Goal: Check status: Check status

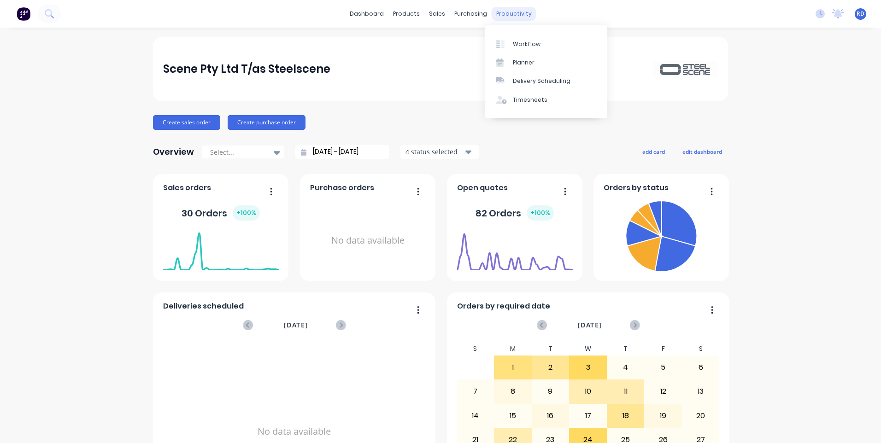
click at [512, 15] on div "productivity" at bounding box center [514, 14] width 45 height 14
click at [525, 40] on div "Workflow" at bounding box center [527, 44] width 28 height 8
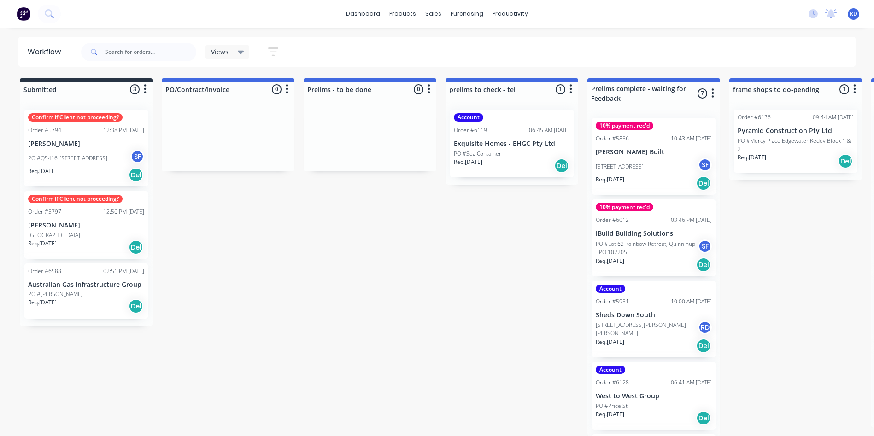
click at [75, 234] on p "[GEOGRAPHIC_DATA]" at bounding box center [54, 235] width 52 height 8
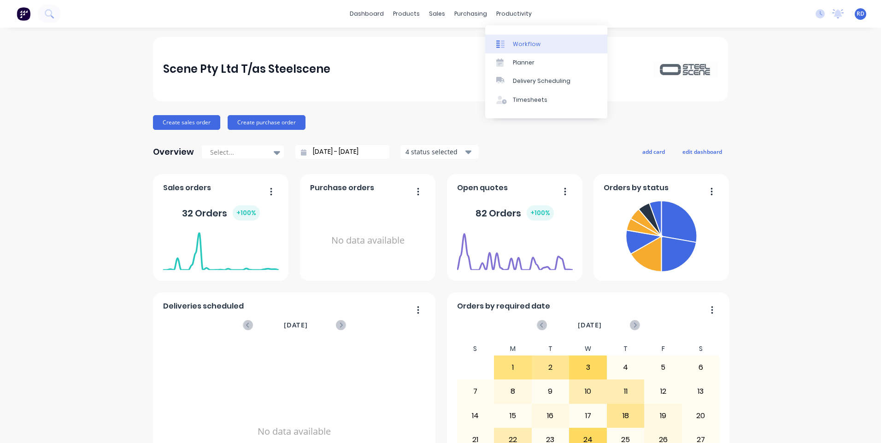
click at [525, 40] on div "Workflow" at bounding box center [527, 44] width 28 height 8
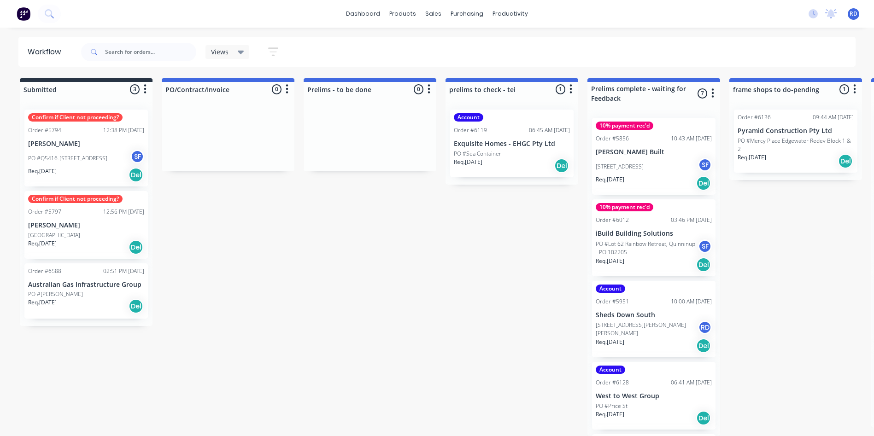
click at [89, 302] on div "Req. [DATE] Del" at bounding box center [86, 307] width 116 height 16
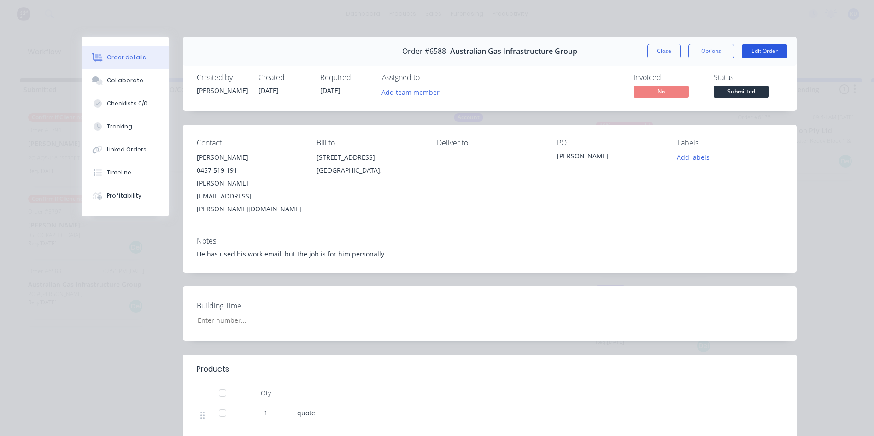
click at [753, 53] on button "Edit Order" at bounding box center [765, 51] width 46 height 15
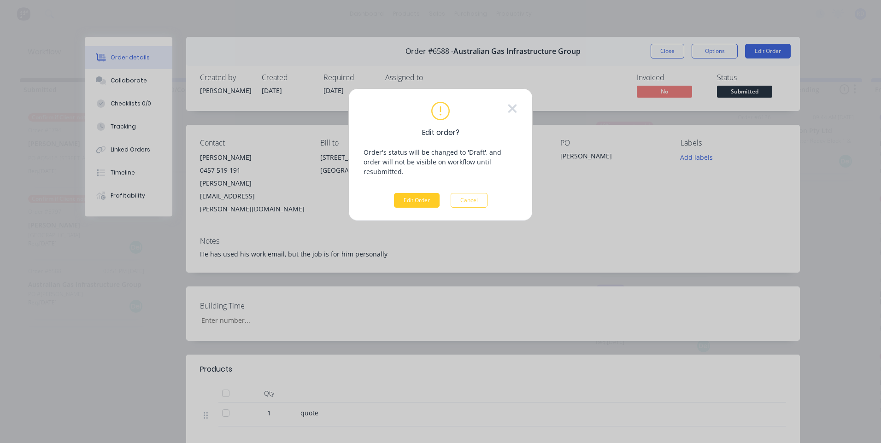
click at [406, 193] on button "Edit Order" at bounding box center [417, 200] width 46 height 15
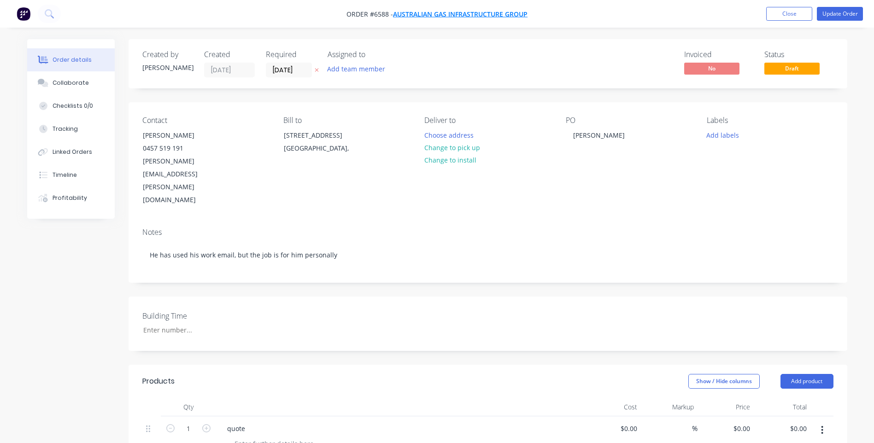
click at [471, 15] on span "Australian Gas Infrastructure Group" at bounding box center [460, 14] width 135 height 9
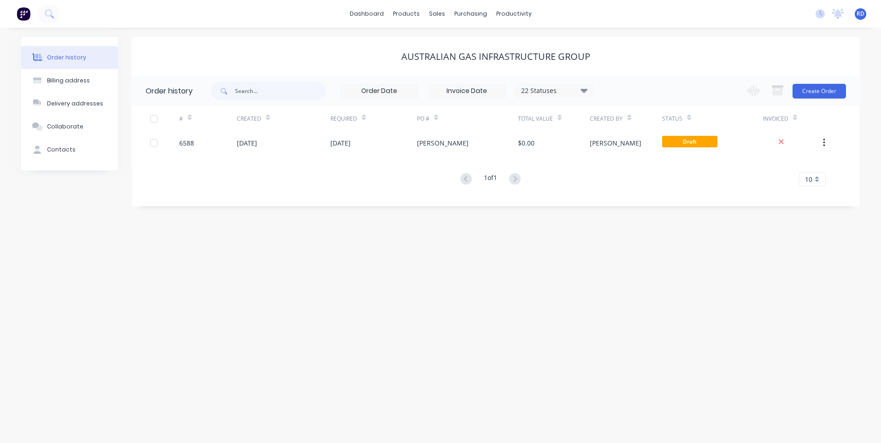
click at [562, 263] on div "Order history Billing address Delivery addresses Collaborate Contacts Australia…" at bounding box center [440, 236] width 881 height 416
drag, startPoint x: 806, startPoint y: 94, endPoint x: 735, endPoint y: 67, distance: 76.5
click at [735, 67] on div "Australian Gas Infrastructure Group" at bounding box center [496, 56] width 728 height 39
click at [583, 90] on icon at bounding box center [584, 90] width 7 height 4
click at [429, 252] on div "Order history Billing address Delivery addresses Collaborate Contacts Australia…" at bounding box center [440, 236] width 881 height 416
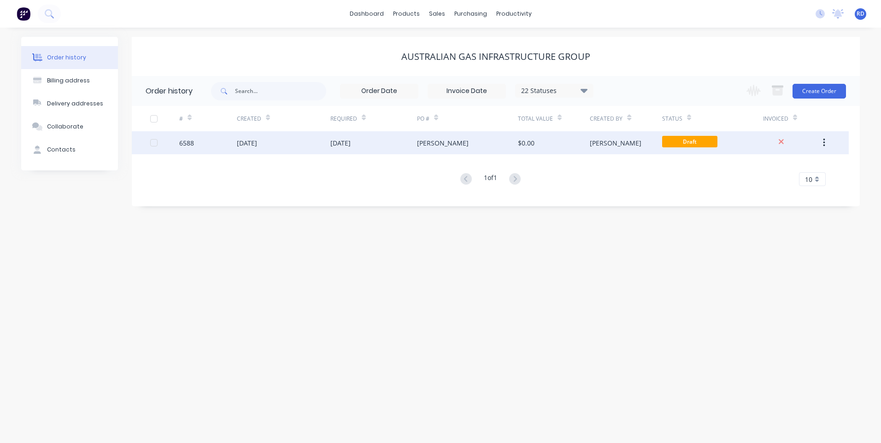
click at [822, 145] on button "button" at bounding box center [824, 143] width 22 height 17
click at [824, 142] on icon "button" at bounding box center [824, 143] width 2 height 10
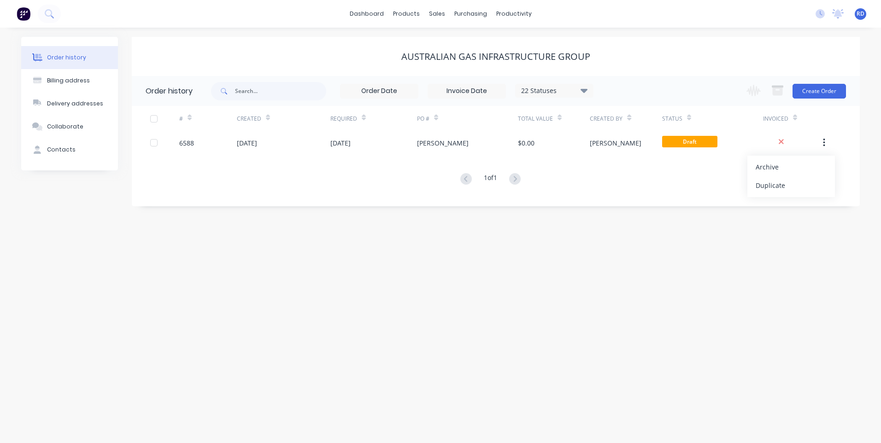
click at [467, 296] on div "Order history Billing address Delivery addresses Collaborate Contacts Australia…" at bounding box center [440, 236] width 881 height 416
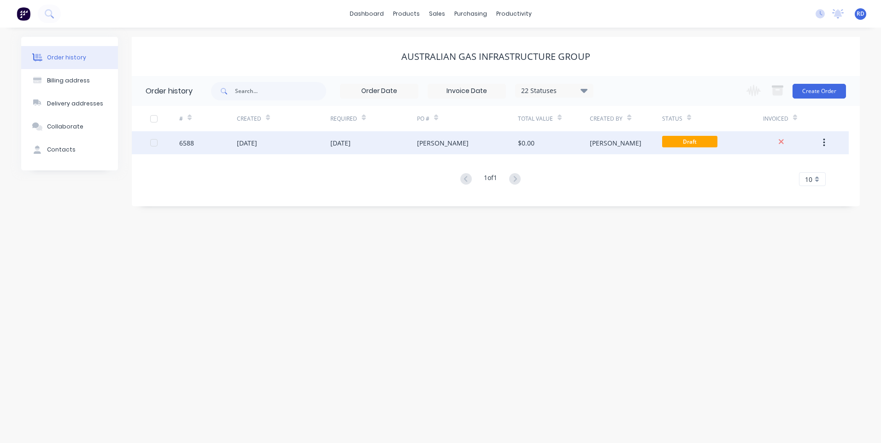
click at [151, 145] on div at bounding box center [154, 143] width 18 height 18
click at [780, 143] on icon at bounding box center [781, 141] width 5 height 5
click at [697, 143] on span "Draft" at bounding box center [689, 142] width 55 height 12
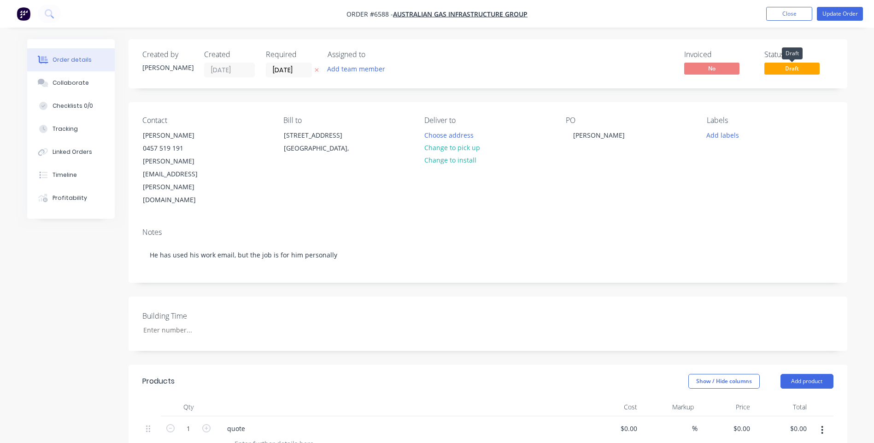
click at [793, 66] on span "Draft" at bounding box center [792, 69] width 55 height 12
click at [791, 71] on span "Draft" at bounding box center [792, 69] width 55 height 12
click at [794, 18] on button "Close" at bounding box center [789, 14] width 46 height 14
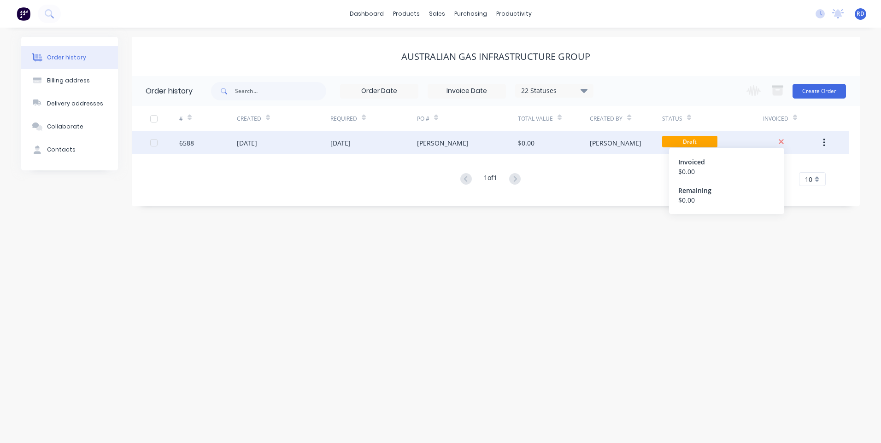
click at [783, 143] on icon at bounding box center [781, 141] width 5 height 5
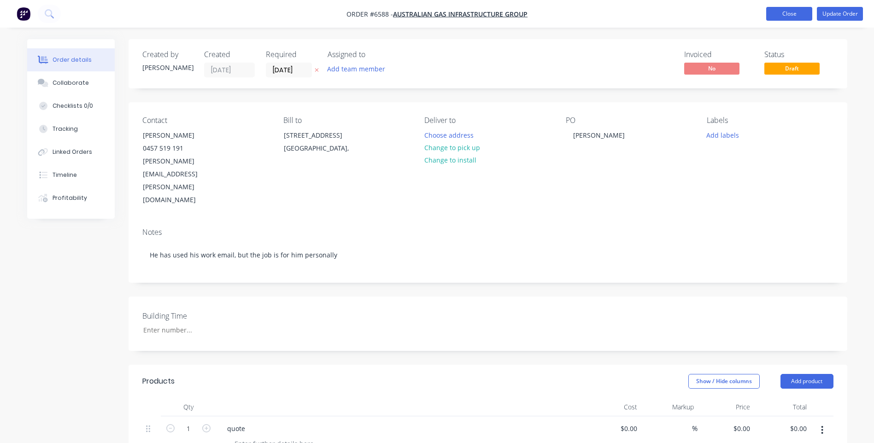
click at [794, 17] on button "Close" at bounding box center [789, 14] width 46 height 14
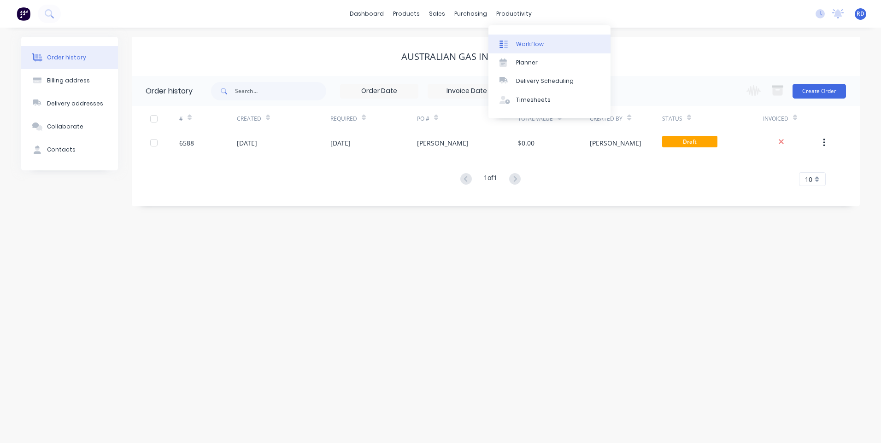
click at [531, 43] on div "Workflow" at bounding box center [530, 44] width 28 height 8
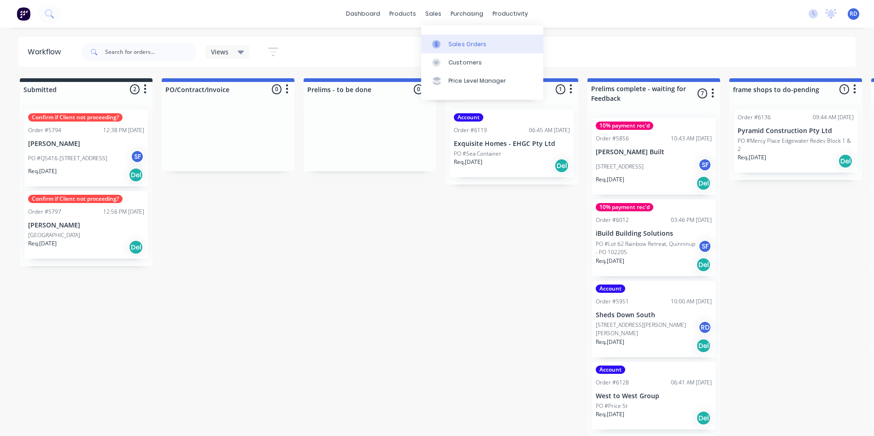
click at [455, 44] on div "Sales Orders" at bounding box center [468, 44] width 38 height 8
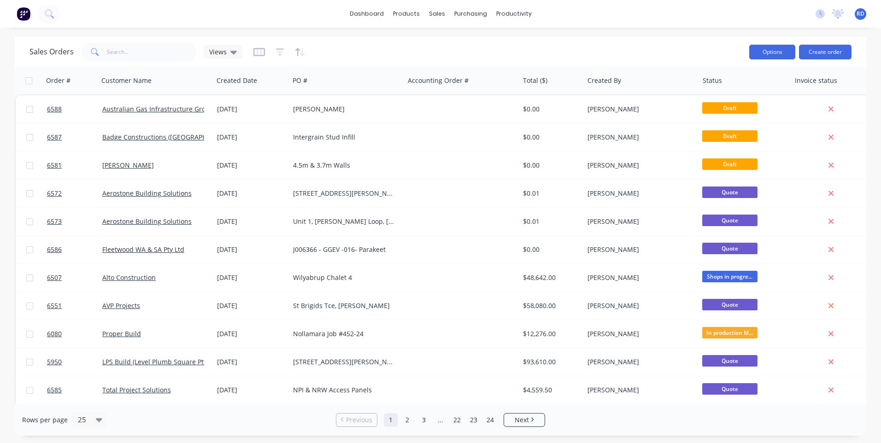
click at [763, 47] on button "Options" at bounding box center [772, 52] width 46 height 15
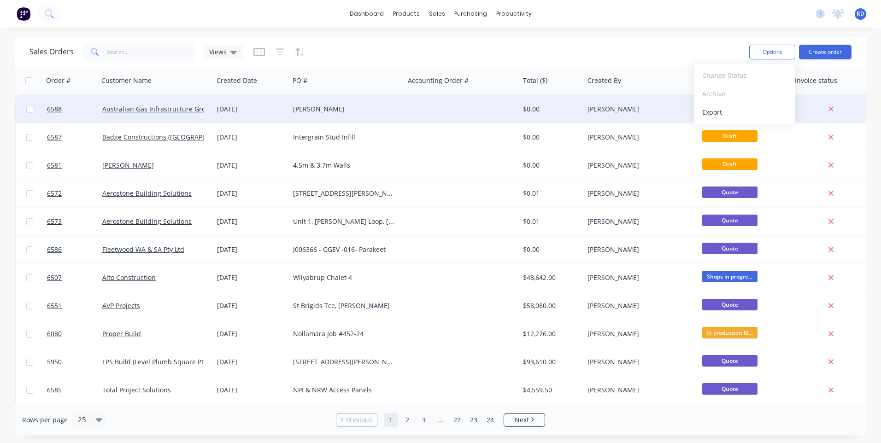
click at [448, 106] on div at bounding box center [462, 109] width 115 height 28
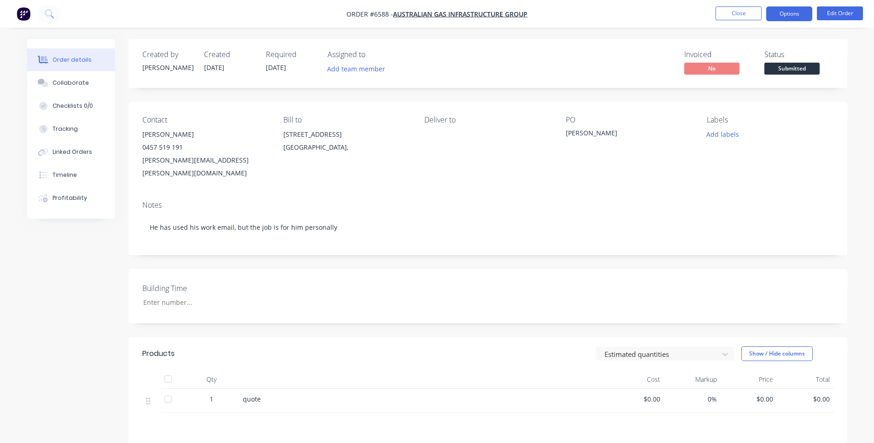
click at [783, 13] on button "Options" at bounding box center [789, 13] width 46 height 15
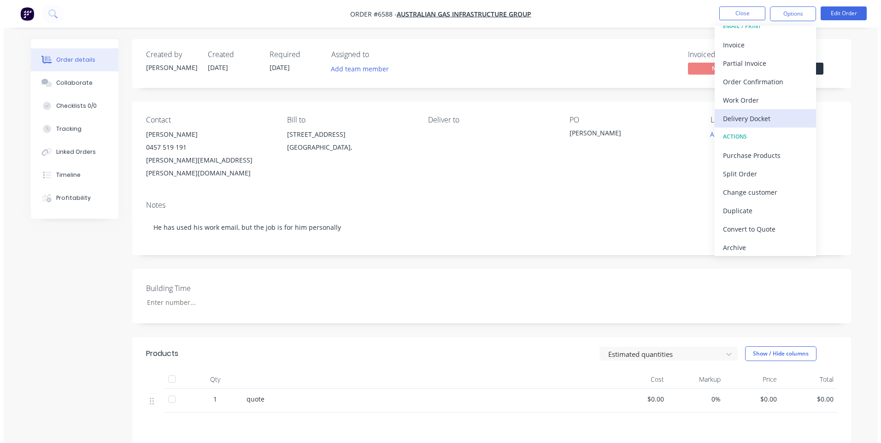
scroll to position [14, 0]
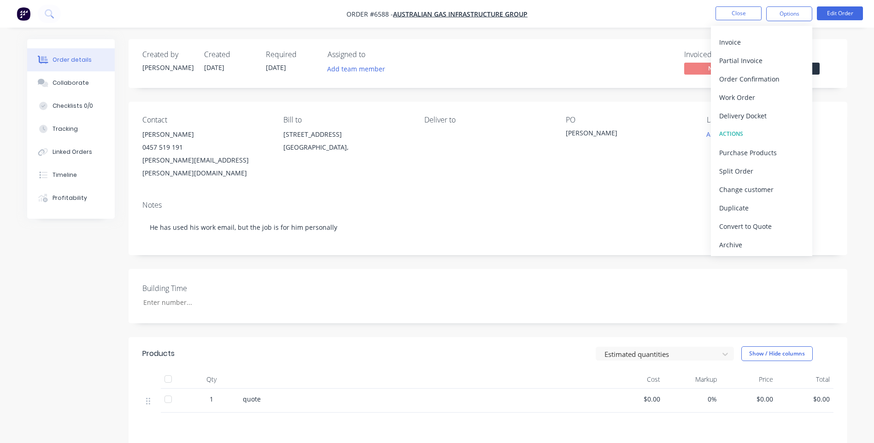
click at [71, 289] on div "Created by Jason Created 26/09/25 Required 26/09/25 Assigned to Add team member…" at bounding box center [437, 308] width 820 height 538
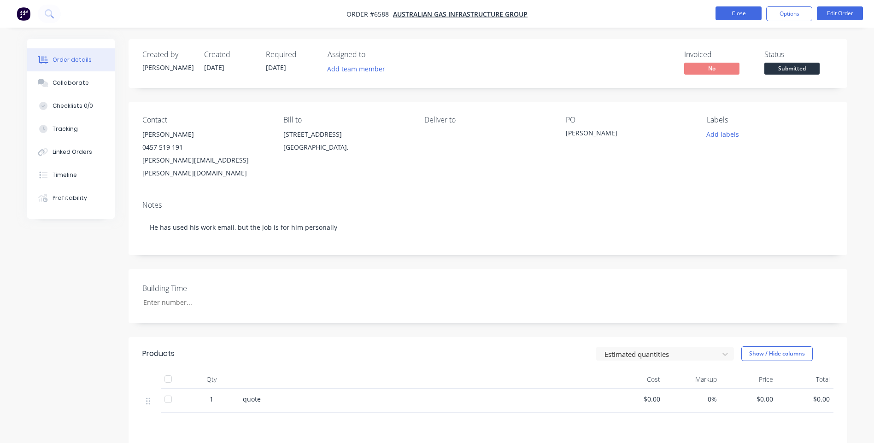
click at [738, 17] on button "Close" at bounding box center [739, 13] width 46 height 14
